Goal: Information Seeking & Learning: Learn about a topic

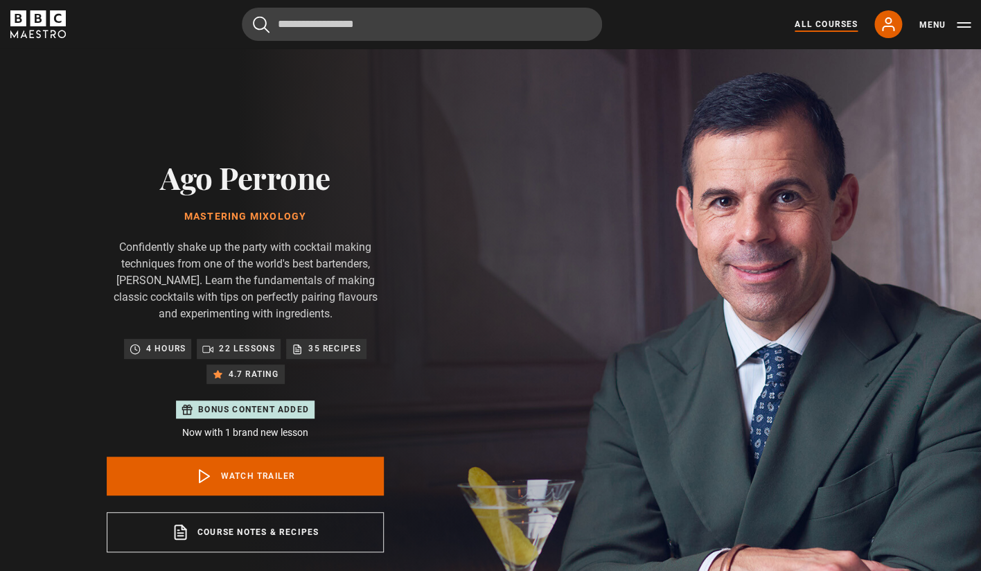
click at [825, 23] on link "All Courses" at bounding box center [826, 24] width 63 height 12
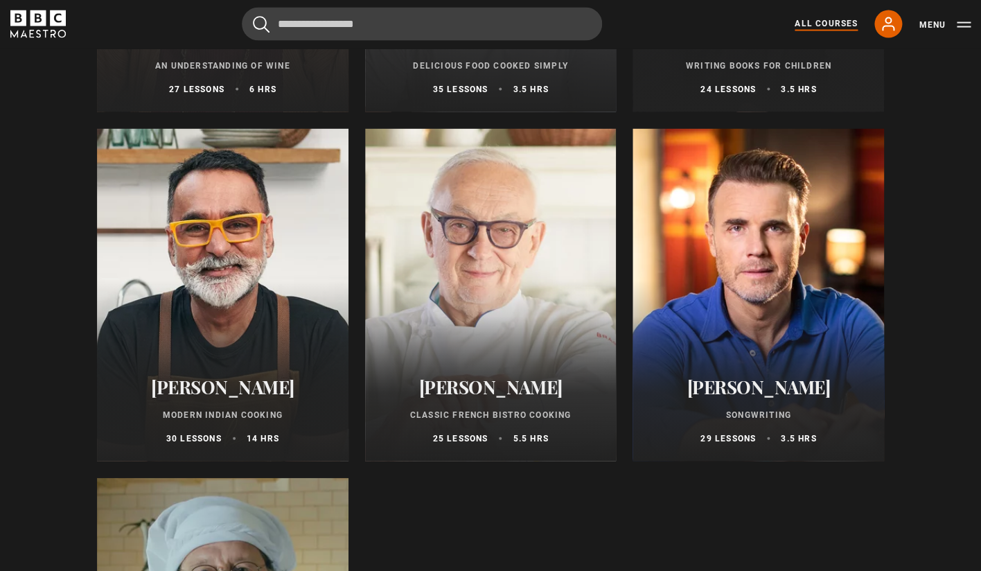
scroll to position [4985, 0]
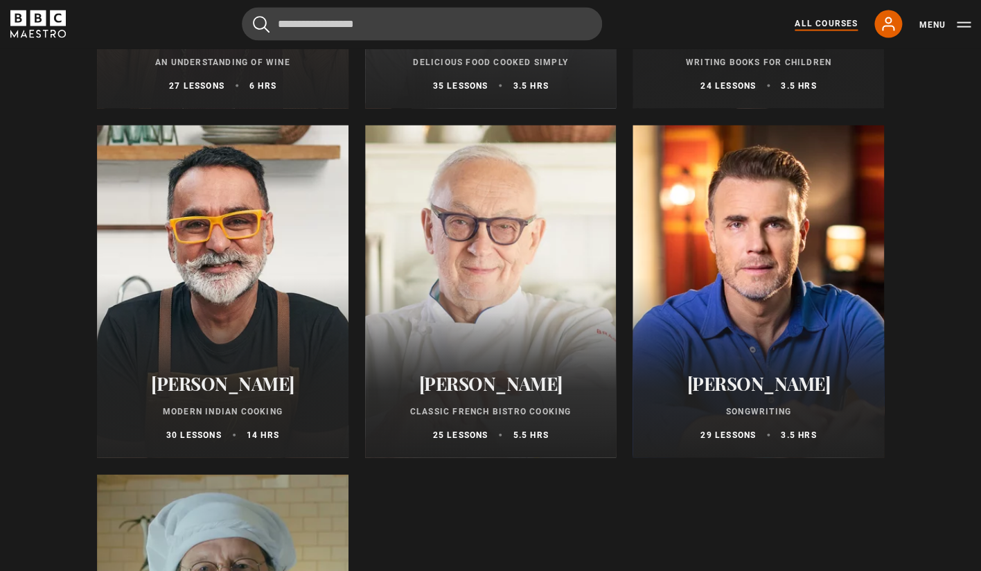
click at [228, 408] on p "Modern Indian Cooking" at bounding box center [223, 411] width 218 height 12
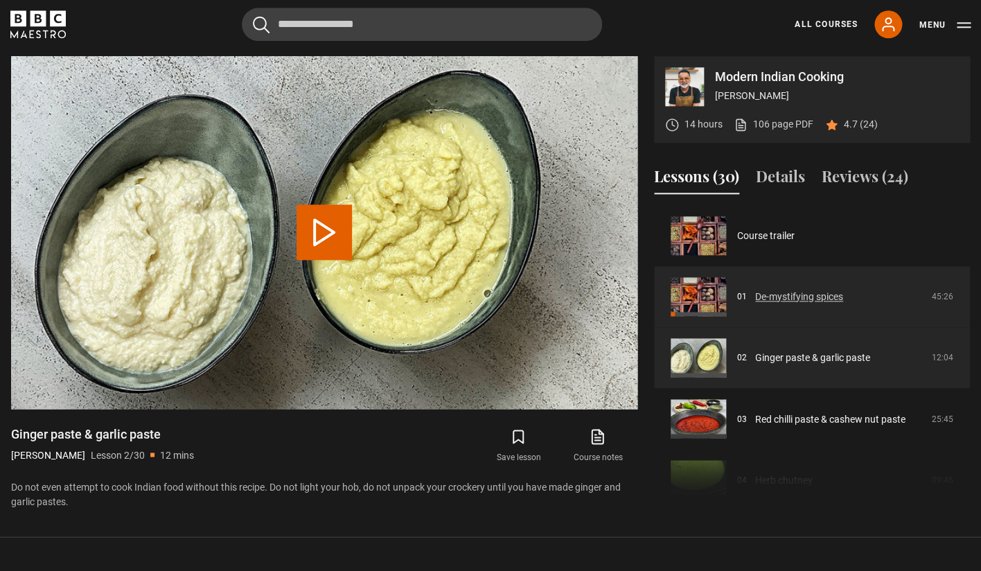
scroll to position [61, 0]
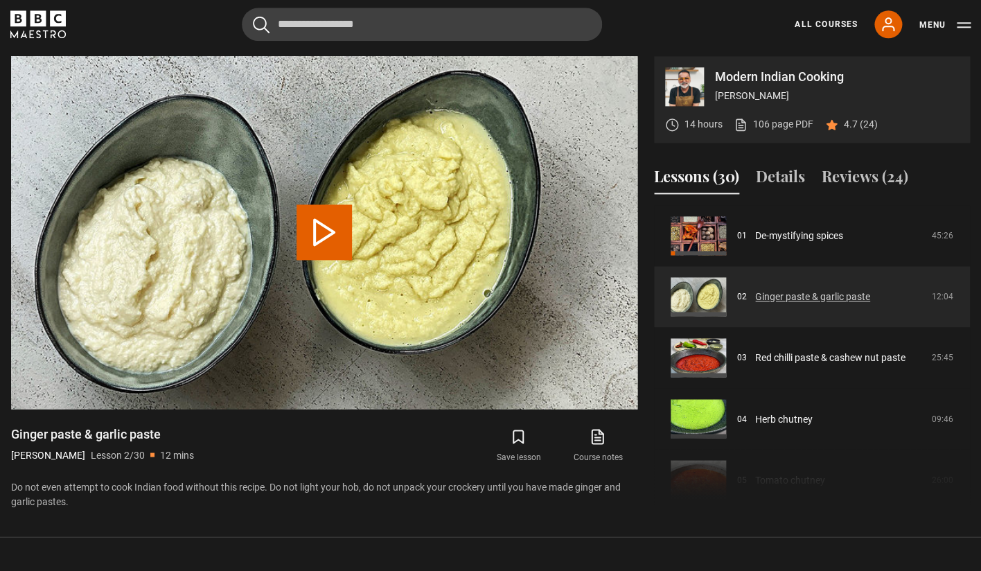
click at [771, 297] on link "Ginger paste & garlic paste" at bounding box center [813, 297] width 115 height 15
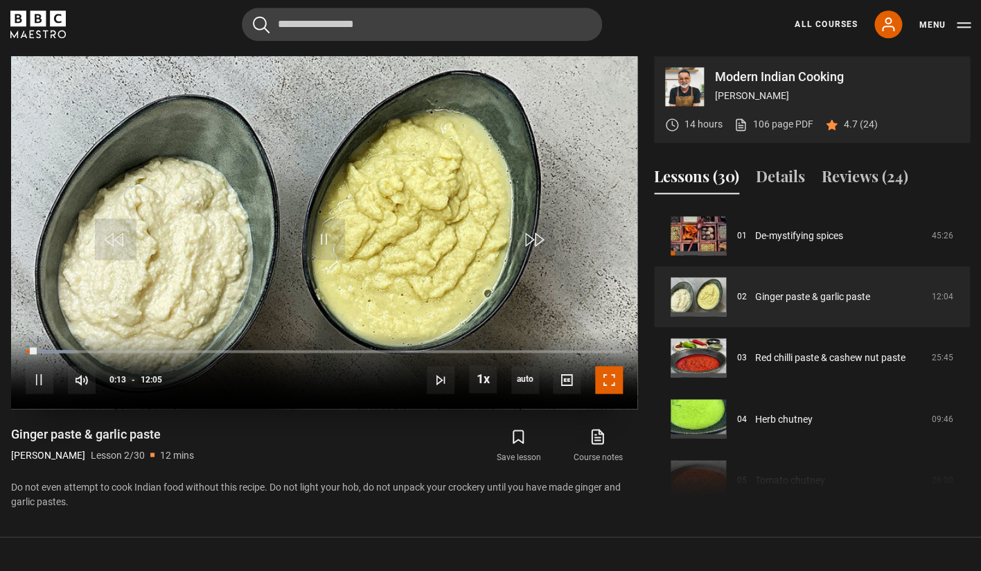
click at [611, 379] on span "Video Player" at bounding box center [609, 380] width 28 height 28
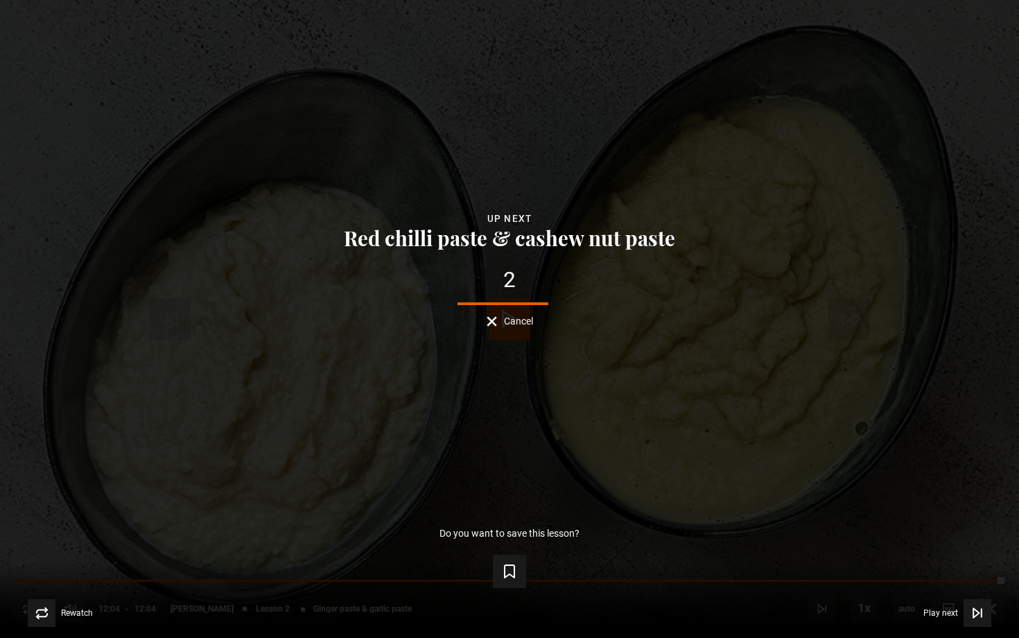
click at [489, 317] on button "Cancel" at bounding box center [510, 321] width 46 height 10
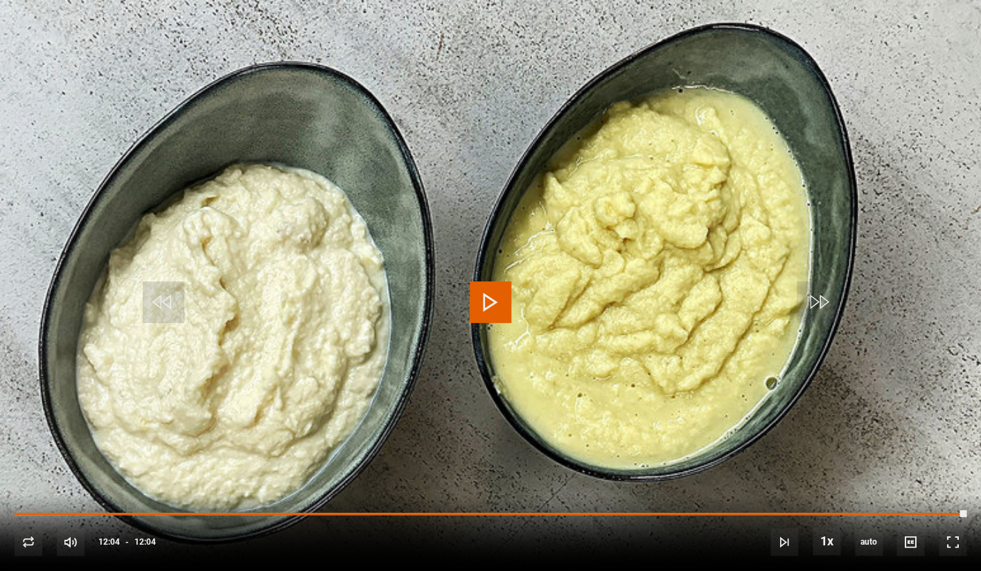
scroll to position [1304, 0]
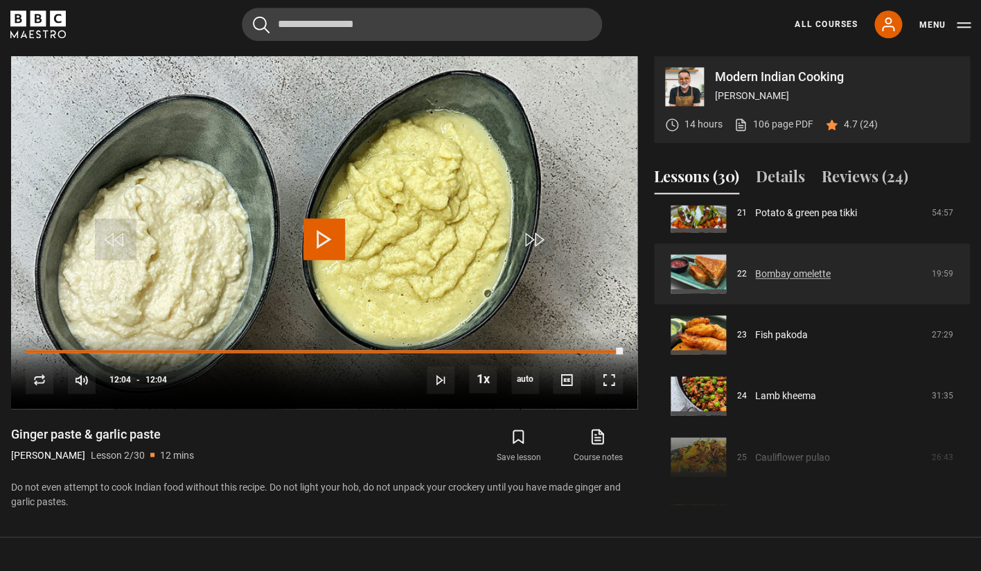
click at [783, 279] on link "Bombay omelette" at bounding box center [794, 274] width 76 height 15
click at [783, 270] on link "Bombay omelette" at bounding box center [794, 274] width 76 height 15
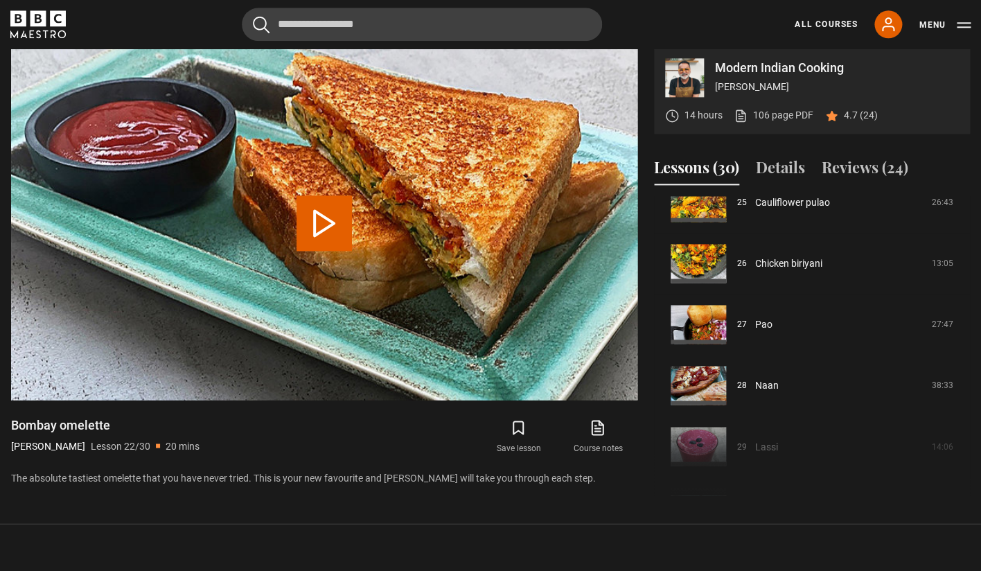
scroll to position [1571, 0]
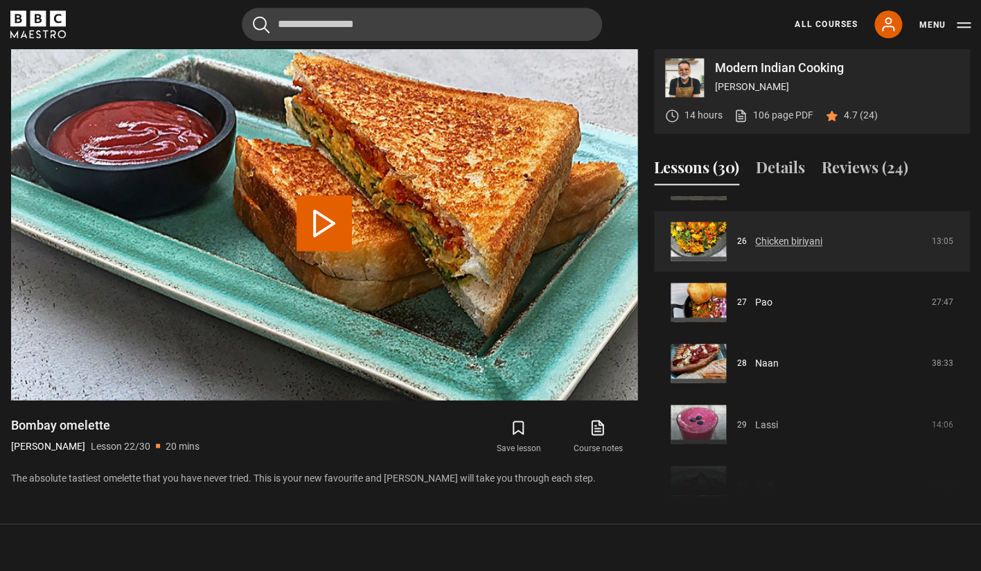
click at [756, 234] on link "Chicken biriyani" at bounding box center [789, 241] width 67 height 15
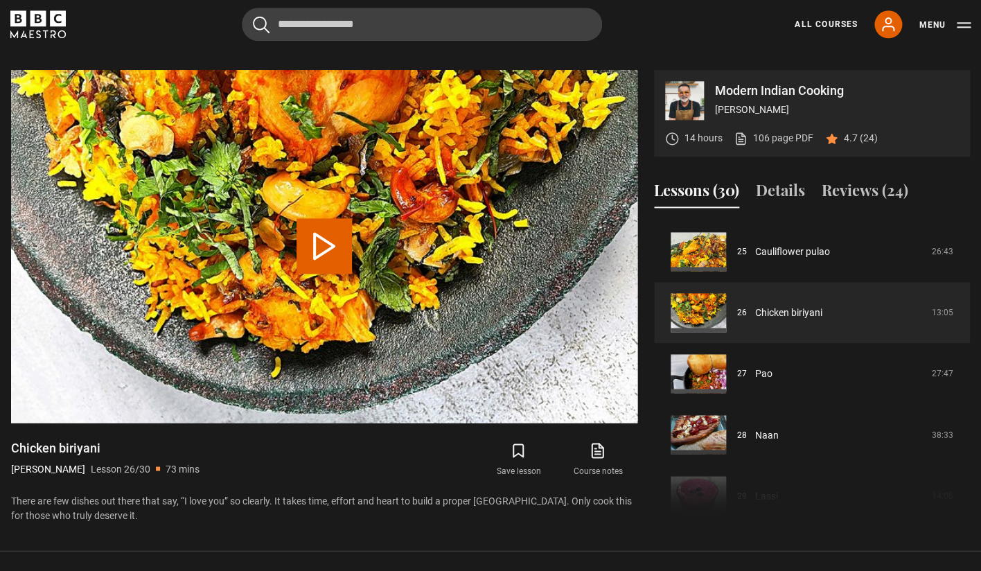
scroll to position [543, 0]
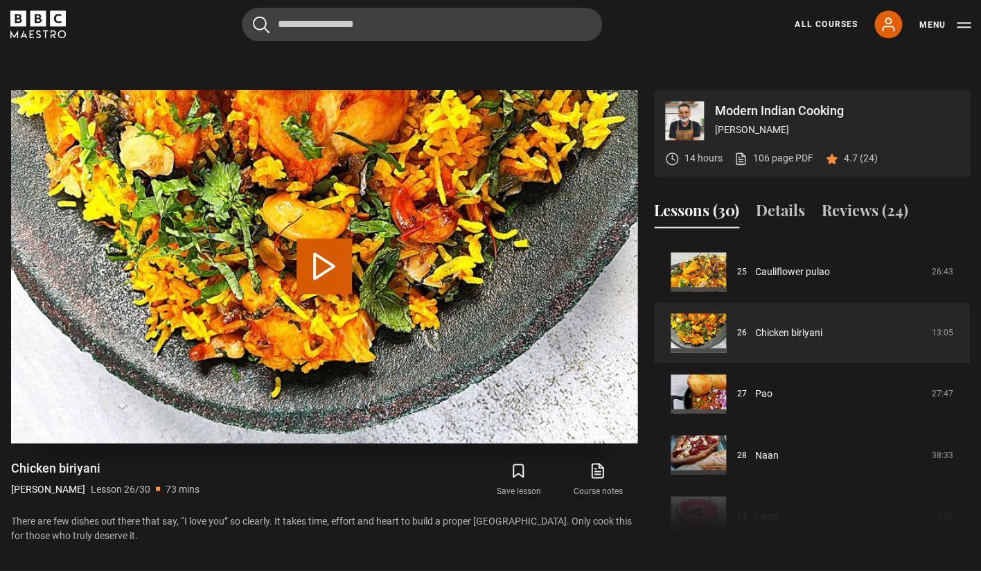
click at [321, 272] on button "Play Lesson Chicken biriyani" at bounding box center [324, 265] width 55 height 55
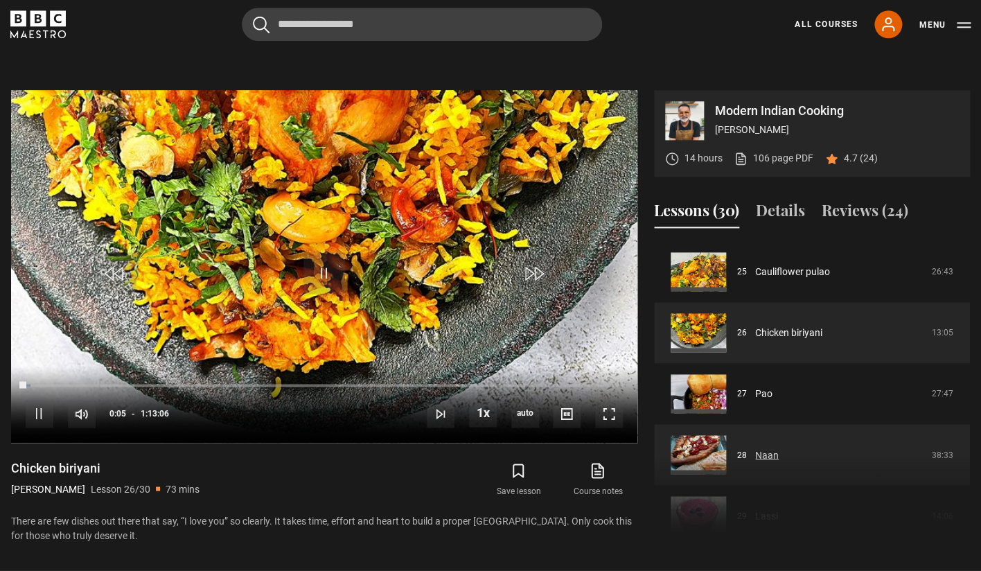
click at [761, 451] on link "Naan" at bounding box center [768, 455] width 24 height 15
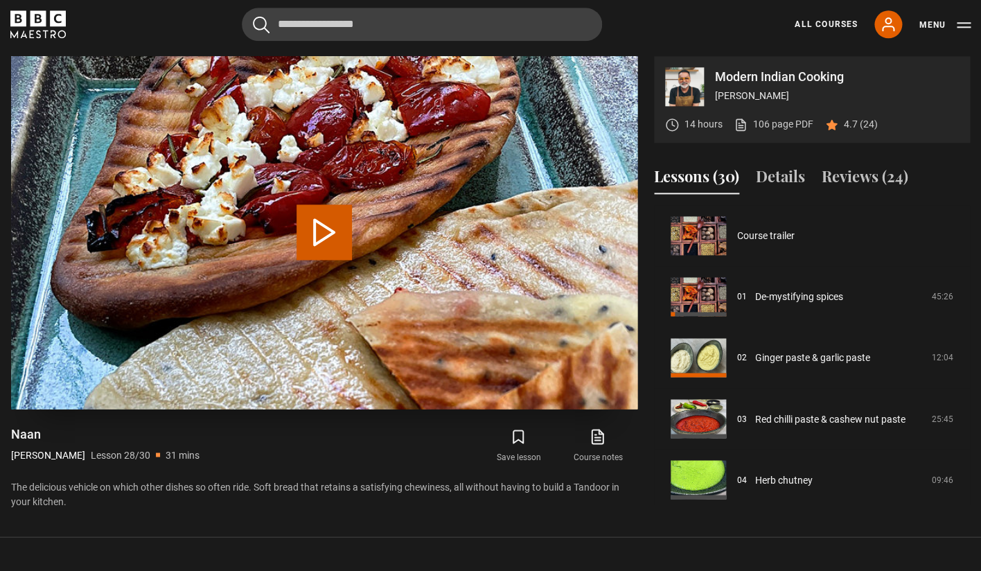
scroll to position [1591, 0]
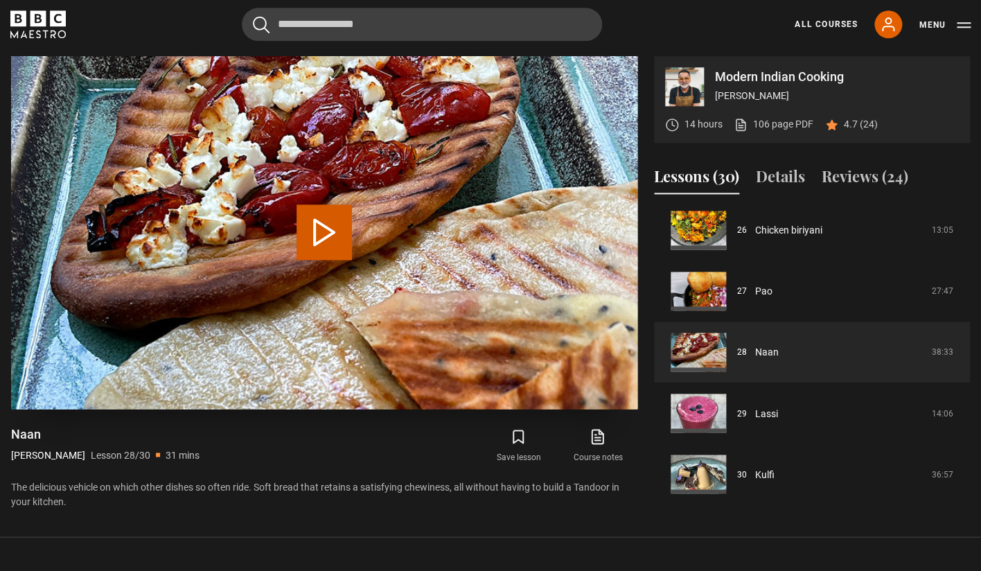
click at [316, 234] on button "Play Lesson Naan" at bounding box center [324, 231] width 55 height 55
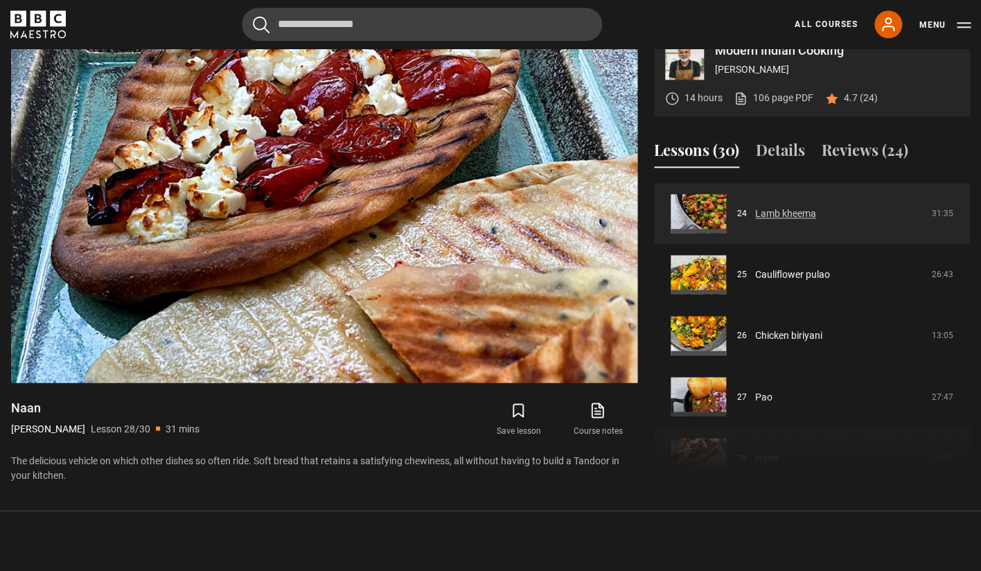
scroll to position [1472, 0]
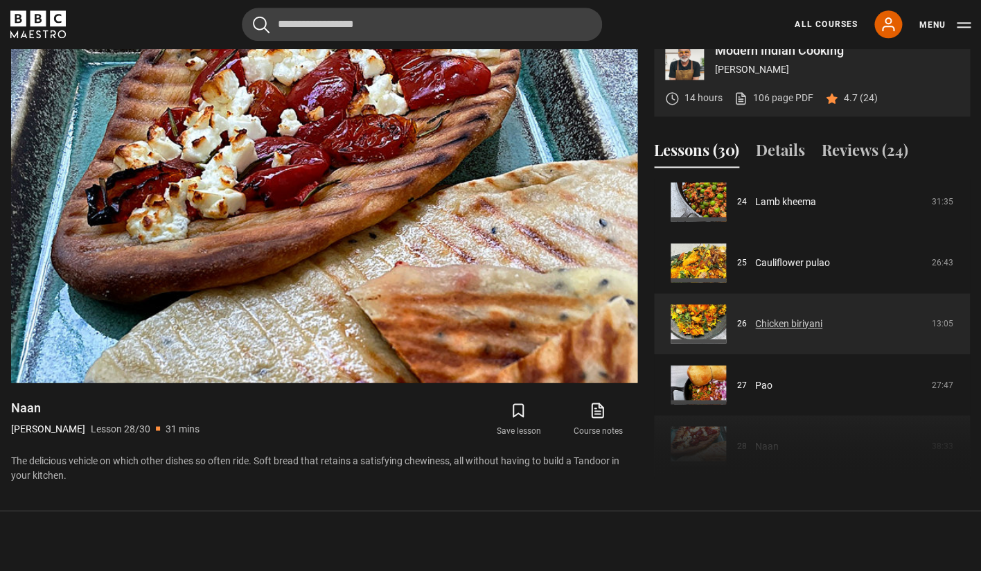
click at [781, 323] on link "Chicken biriyani" at bounding box center [789, 324] width 67 height 15
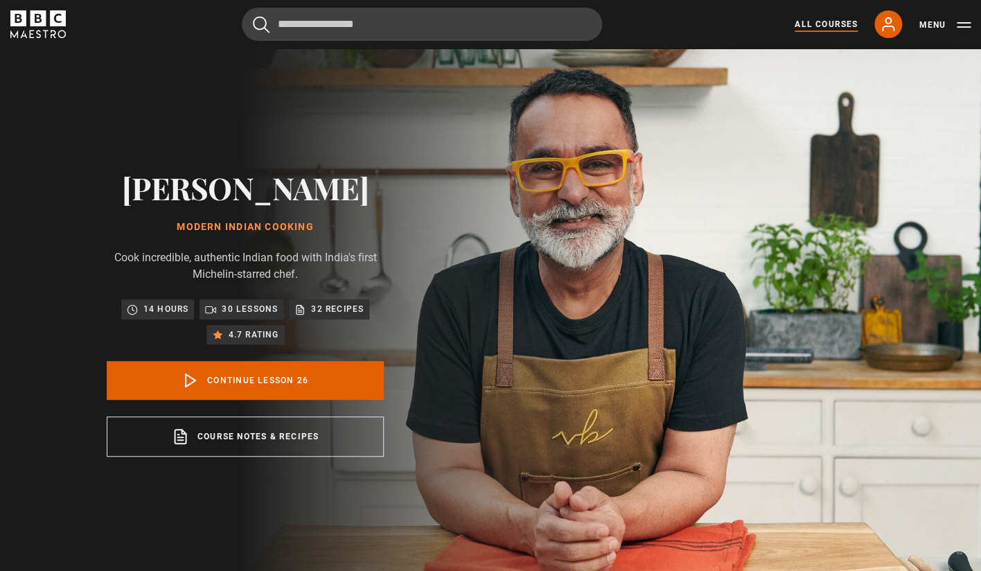
click at [823, 30] on link "All Courses" at bounding box center [826, 24] width 63 height 12
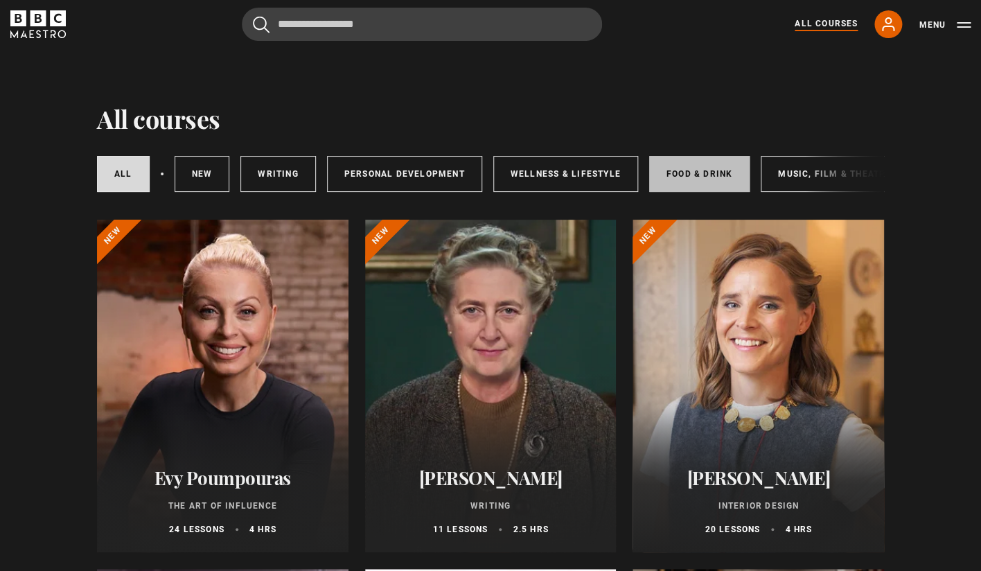
click at [709, 176] on link "Food & Drink" at bounding box center [699, 174] width 101 height 36
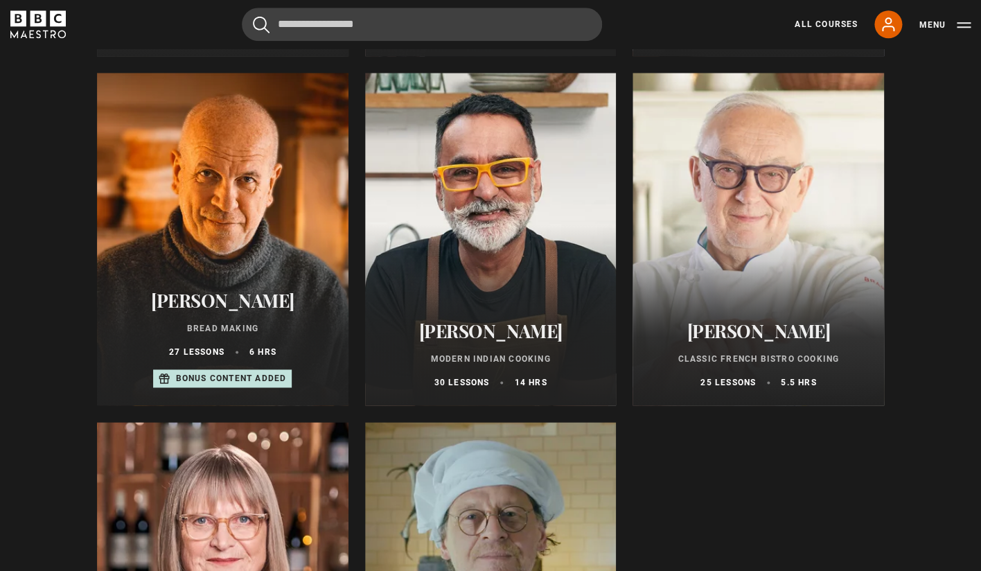
scroll to position [500, 0]
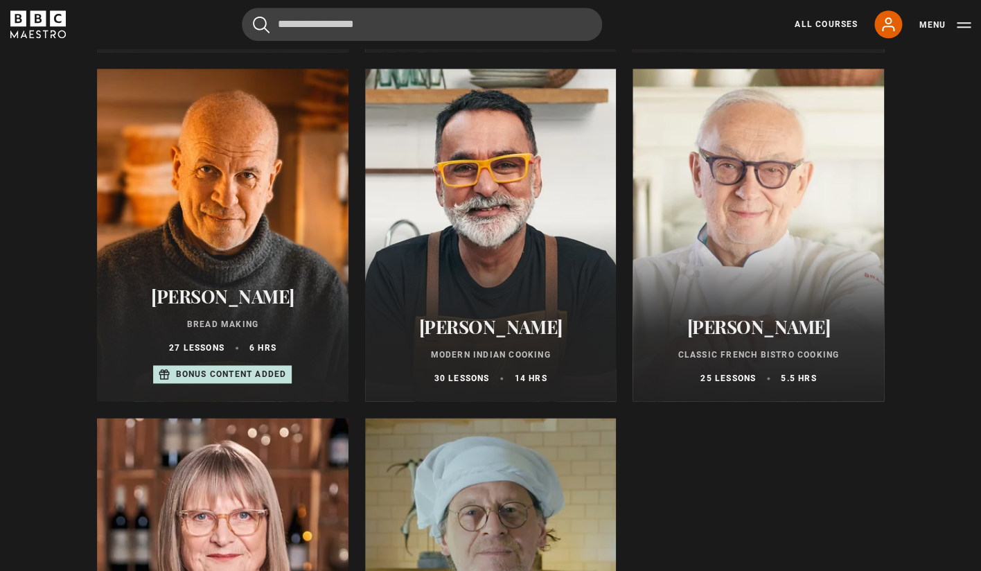
click at [241, 321] on p "Bread Making" at bounding box center [223, 324] width 218 height 12
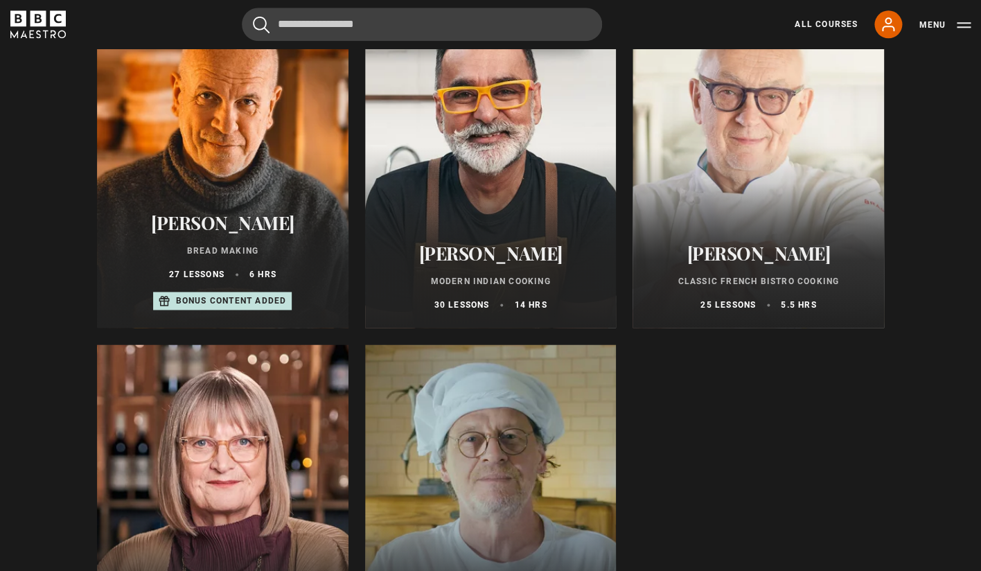
scroll to position [624, 0]
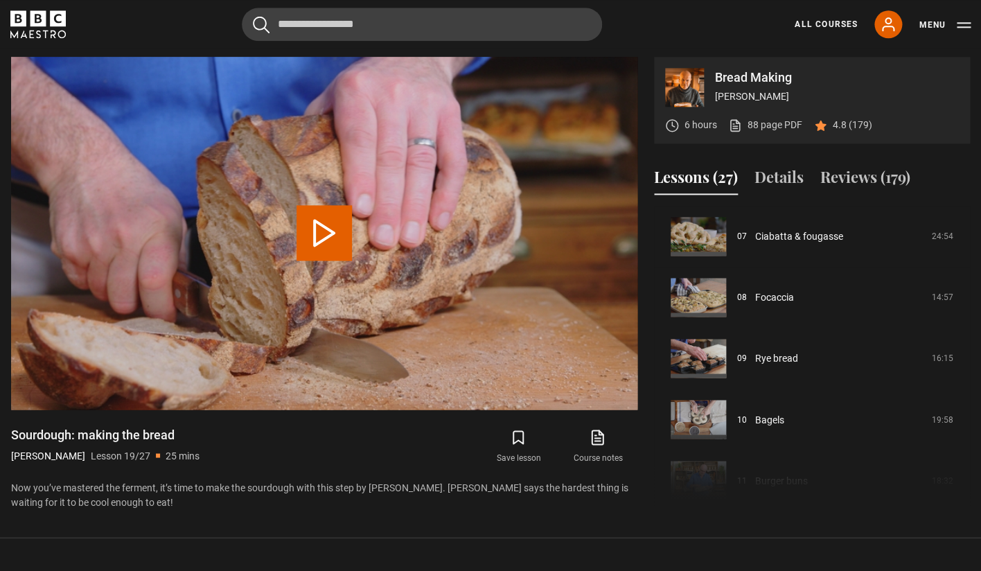
scroll to position [423, 0]
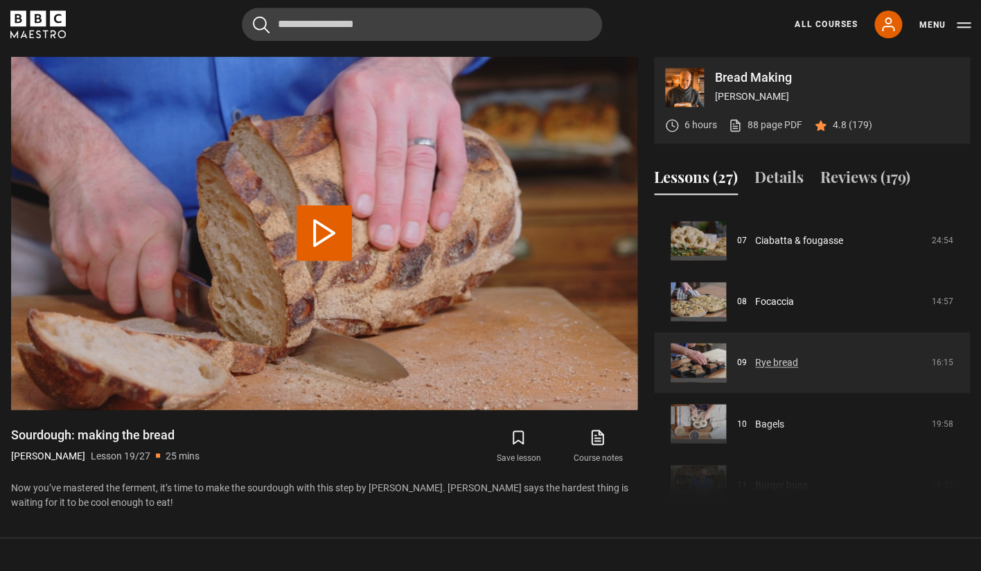
click at [769, 363] on link "Rye bread" at bounding box center [777, 363] width 43 height 15
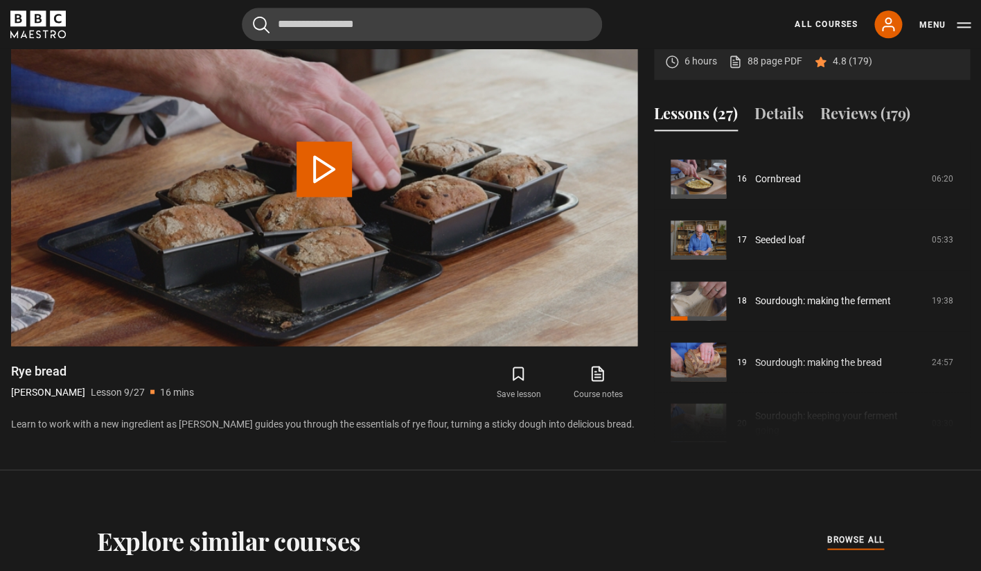
scroll to position [978, 0]
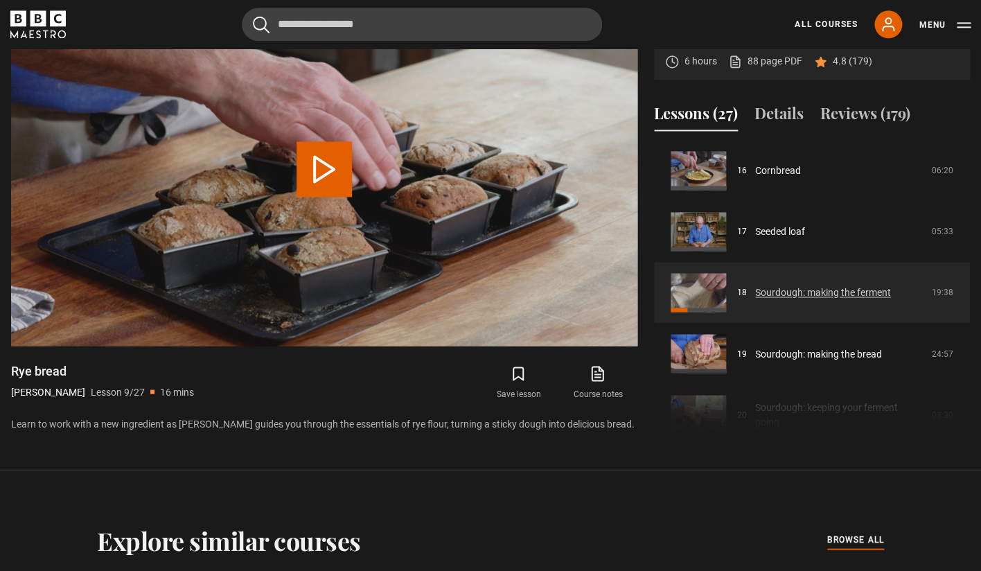
click at [760, 292] on link "Sourdough: making the ferment" at bounding box center [824, 293] width 136 height 15
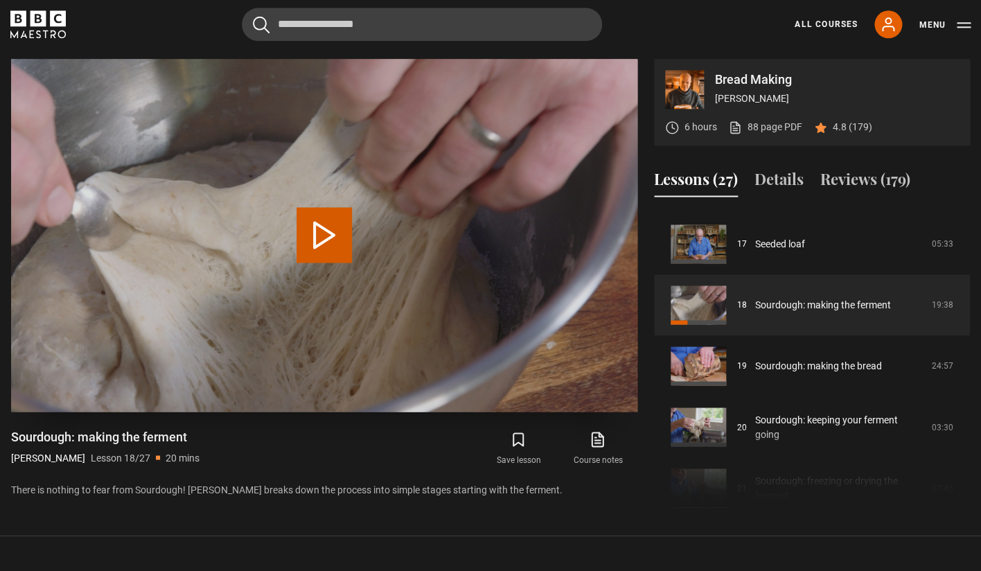
scroll to position [609, 0]
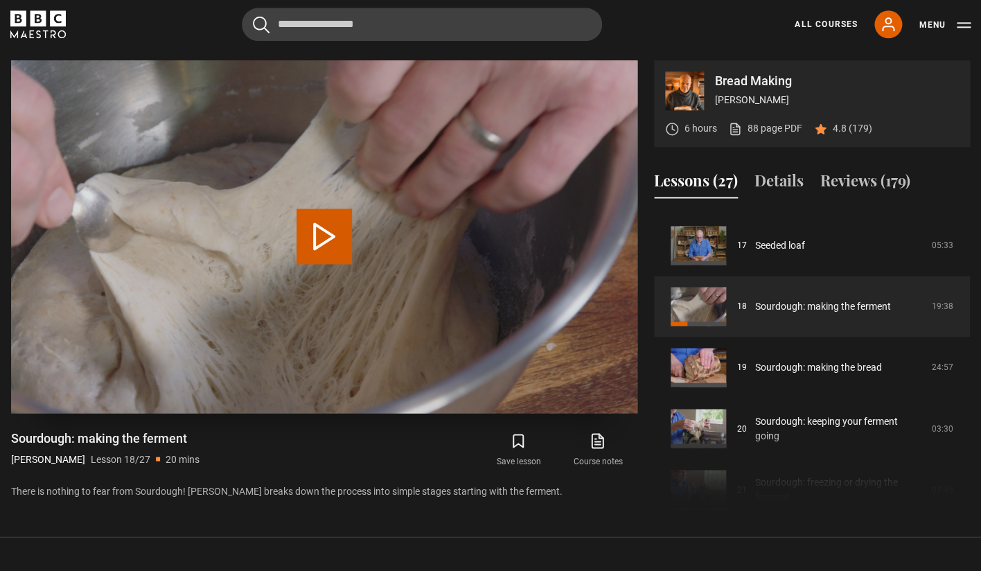
click at [340, 249] on button "Play Lesson Sourdough: making the ferment" at bounding box center [324, 236] width 55 height 55
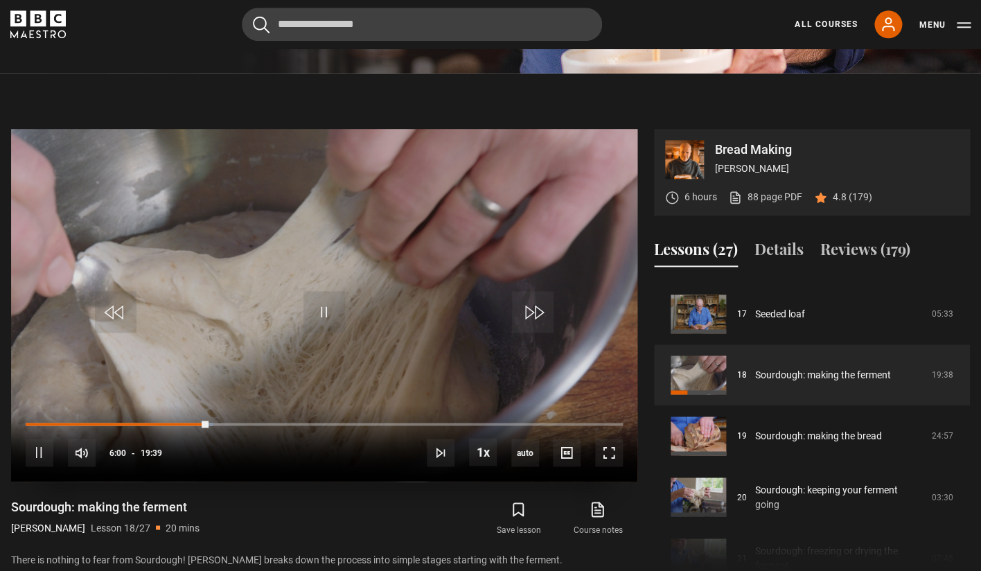
scroll to position [539, 0]
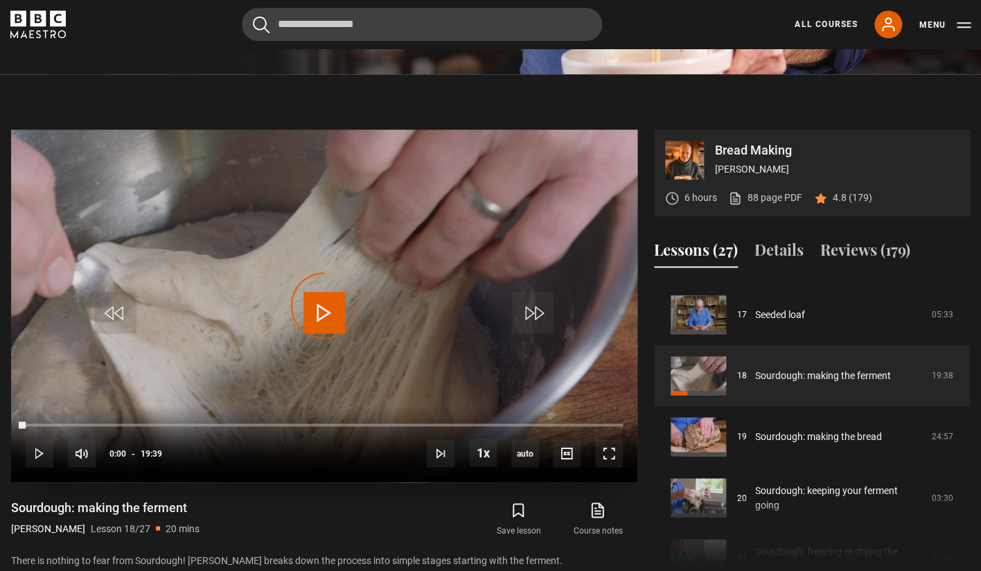
drag, startPoint x: 208, startPoint y: 421, endPoint x: 33, endPoint y: 437, distance: 175.4
click at [33, 437] on div "10s Skip Back 10 seconds Play 10s Skip Forward 10 seconds Loaded : 0.42% 00:05 …" at bounding box center [324, 443] width 627 height 77
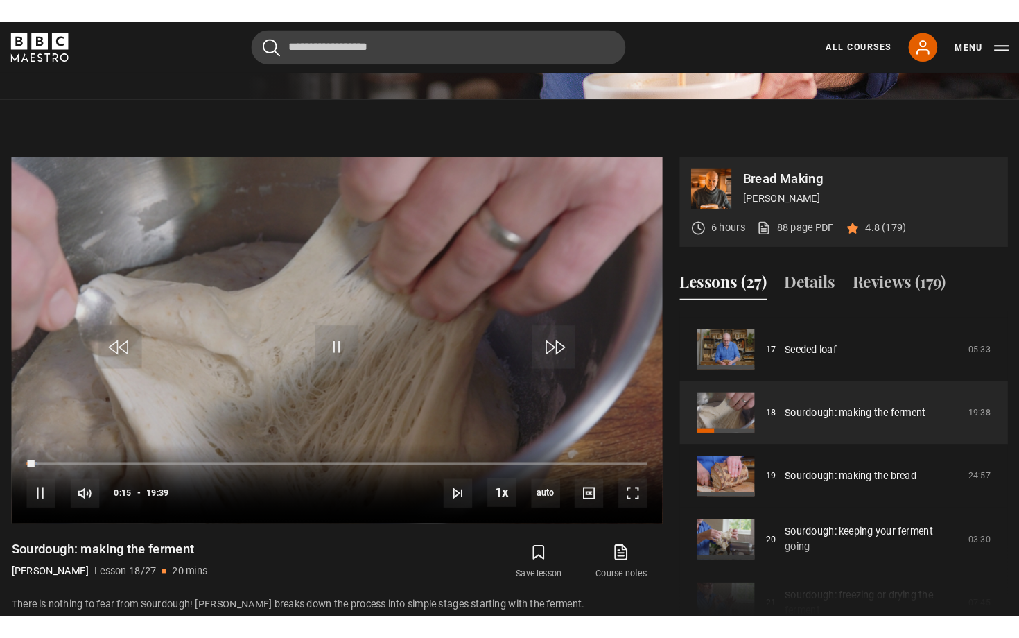
scroll to position [541, 0]
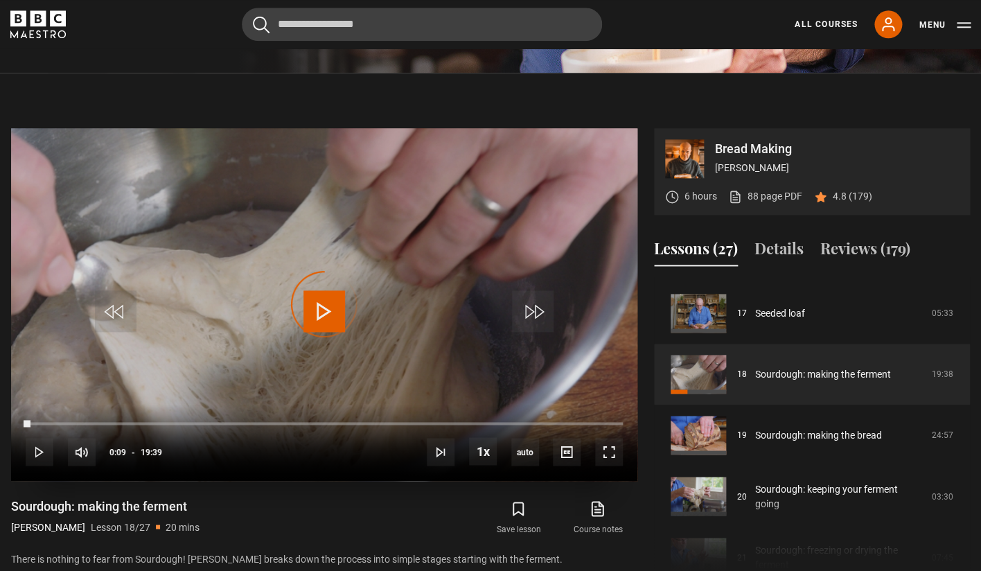
drag, startPoint x: 30, startPoint y: 423, endPoint x: 15, endPoint y: 424, distance: 16.0
click at [15, 423] on div "10s Skip Back 10 seconds Play 10s Skip Forward 10 seconds Loaded : 0.00% 00:00 …" at bounding box center [324, 442] width 627 height 77
click at [607, 451] on span "Video Player" at bounding box center [609, 452] width 28 height 28
